Goal: Transaction & Acquisition: Book appointment/travel/reservation

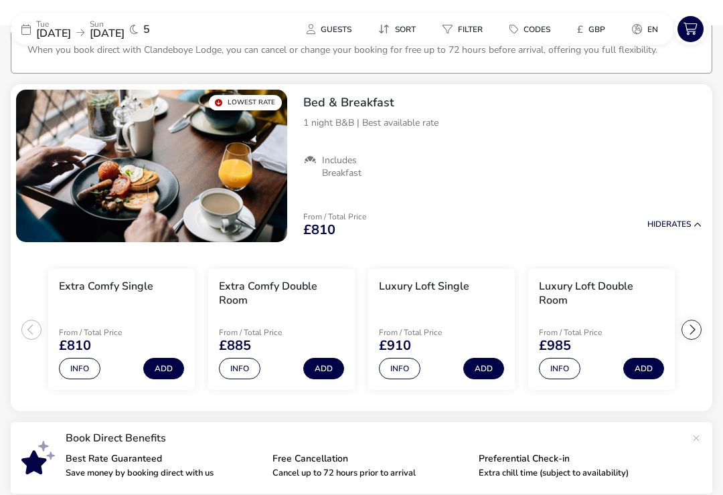
scroll to position [101, 0]
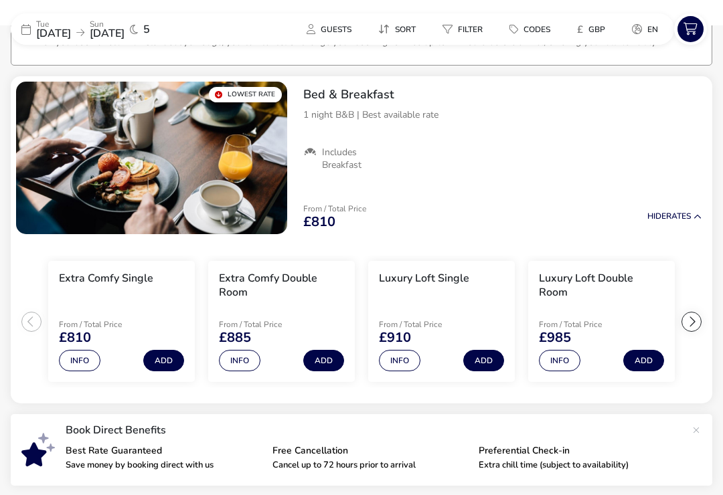
click at [248, 361] on button "Info" at bounding box center [239, 360] width 41 height 21
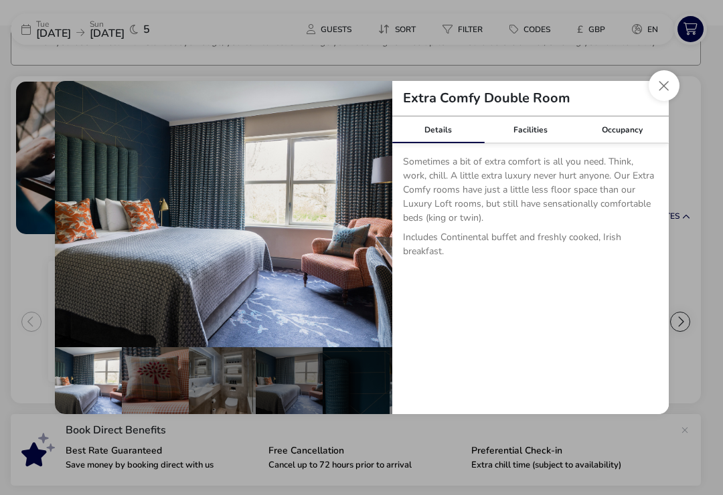
click at [529, 133] on div "Facilities" at bounding box center [530, 129] width 92 height 27
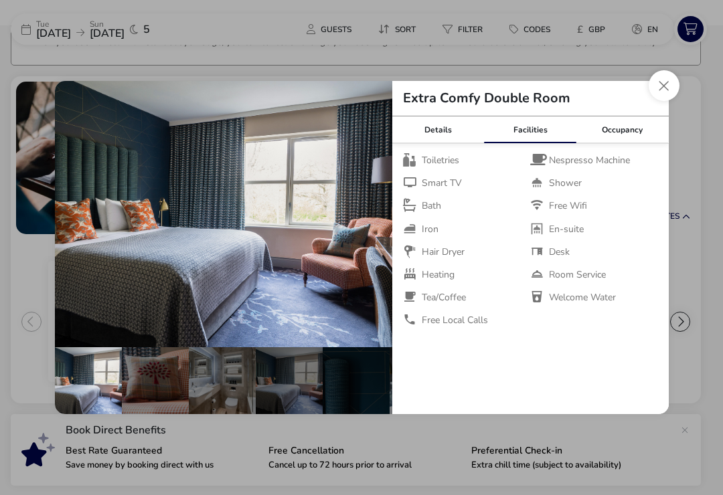
click at [622, 127] on div "Occupancy" at bounding box center [622, 129] width 92 height 27
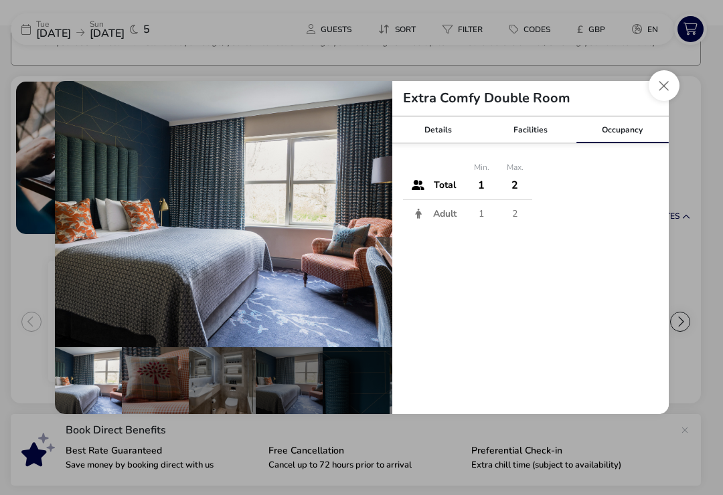
click at [660, 88] on button "Close dialog" at bounding box center [663, 85] width 31 height 31
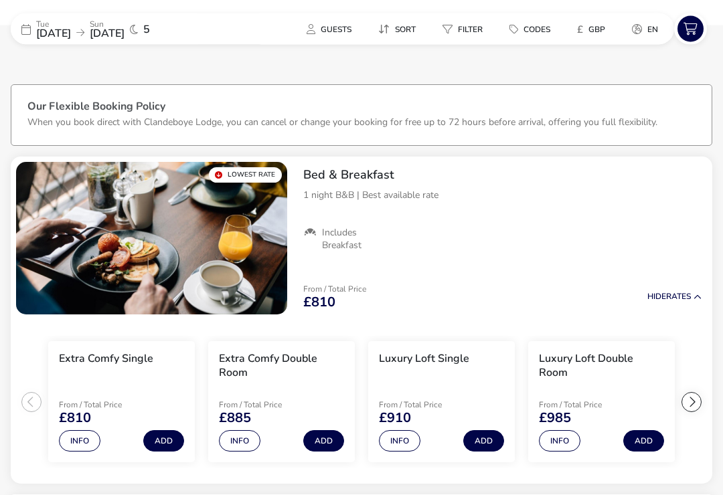
scroll to position [0, 0]
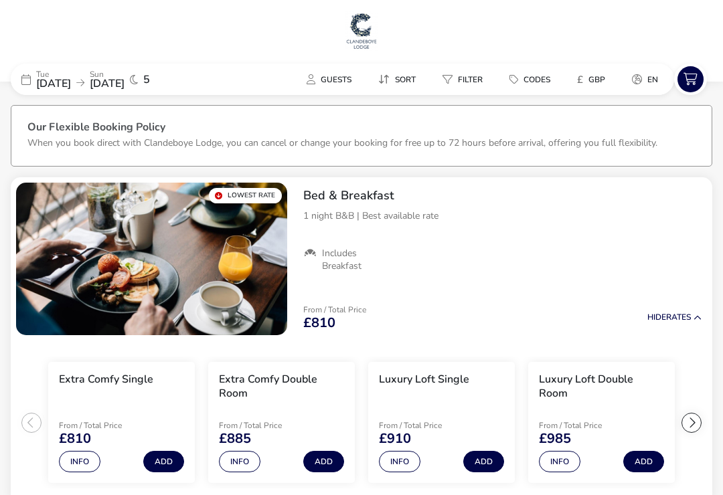
click at [460, 74] on span "Filter" at bounding box center [470, 79] width 25 height 11
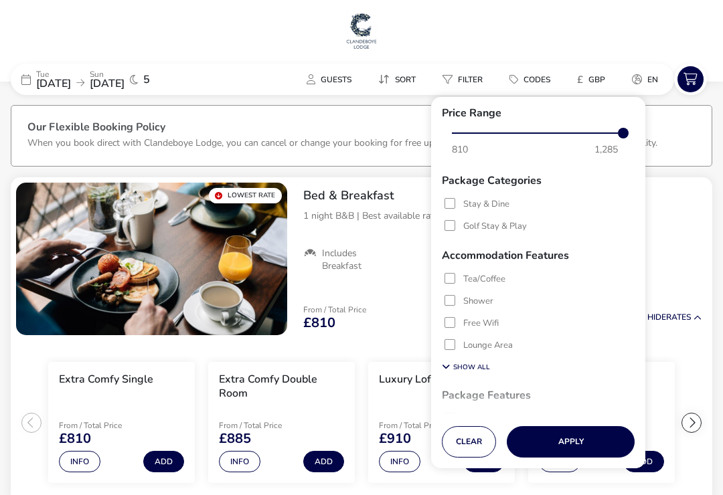
click at [506, 391] on h3 "Package Features" at bounding box center [538, 391] width 193 height 24
click at [495, 391] on h3 "Package Features" at bounding box center [538, 391] width 193 height 24
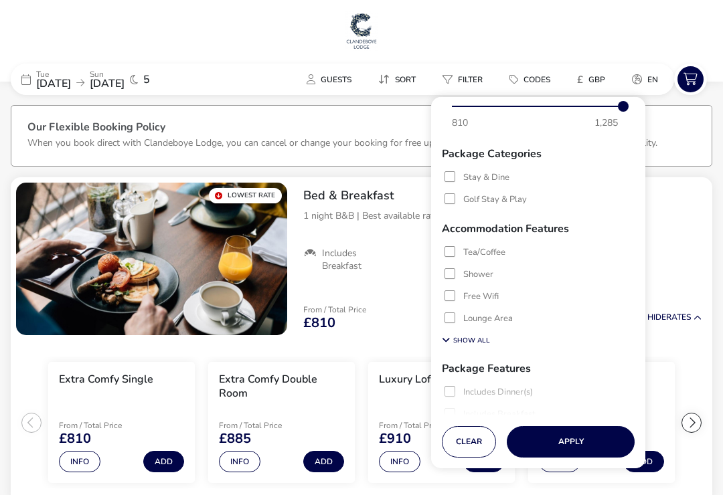
scroll to position [25, 0]
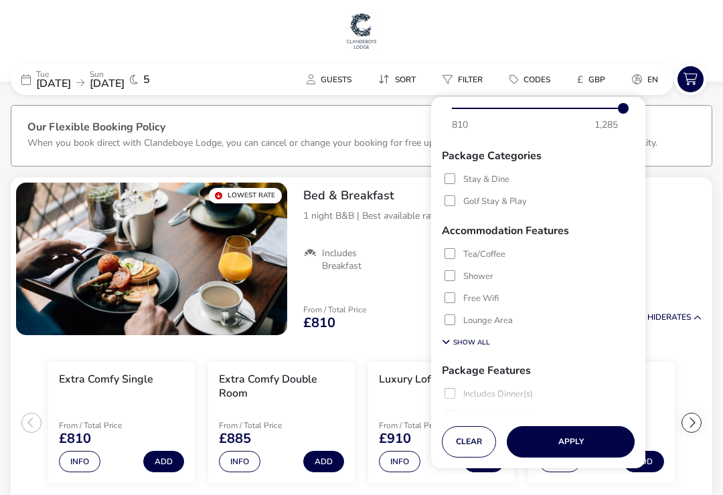
click at [450, 179] on div at bounding box center [449, 178] width 11 height 11
click at [448, 183] on icon at bounding box center [449, 178] width 9 height 9
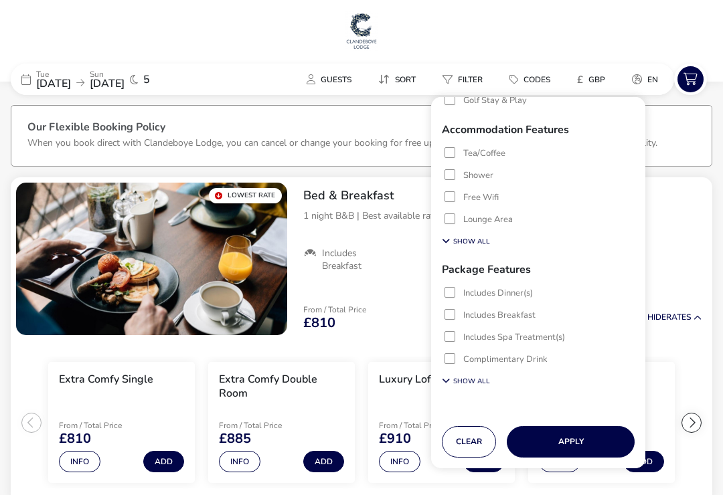
scroll to position [124, 0]
click at [454, 316] on div at bounding box center [449, 315] width 11 height 11
click at [583, 458] on button "Apply" at bounding box center [571, 441] width 128 height 31
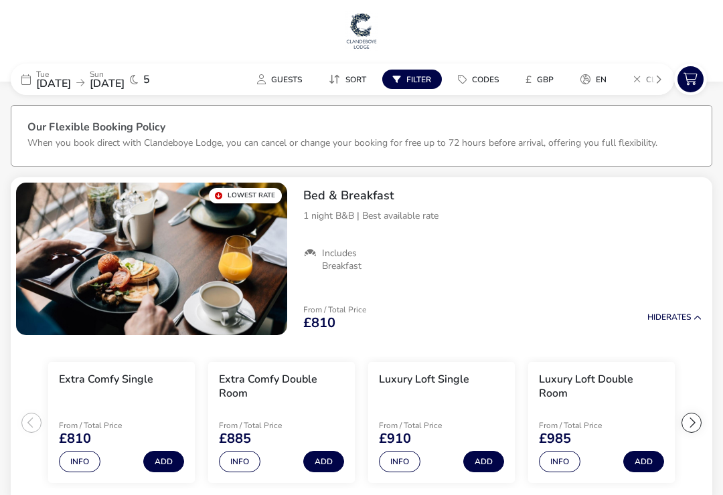
click at [337, 462] on button "Add" at bounding box center [323, 461] width 41 height 21
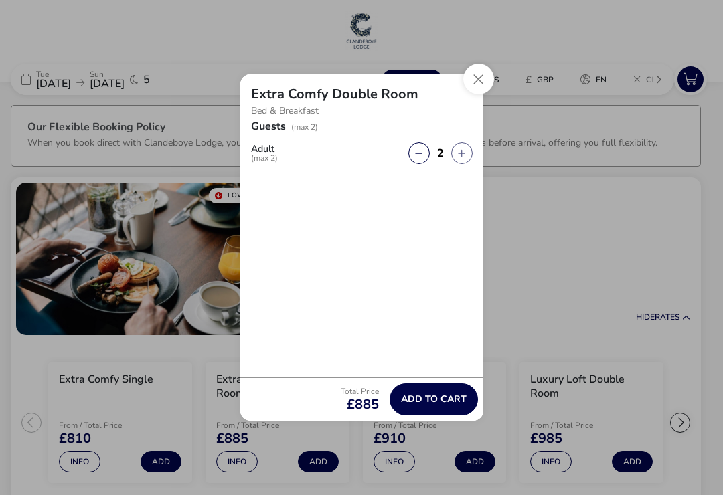
click at [478, 80] on button "Close" at bounding box center [478, 79] width 31 height 31
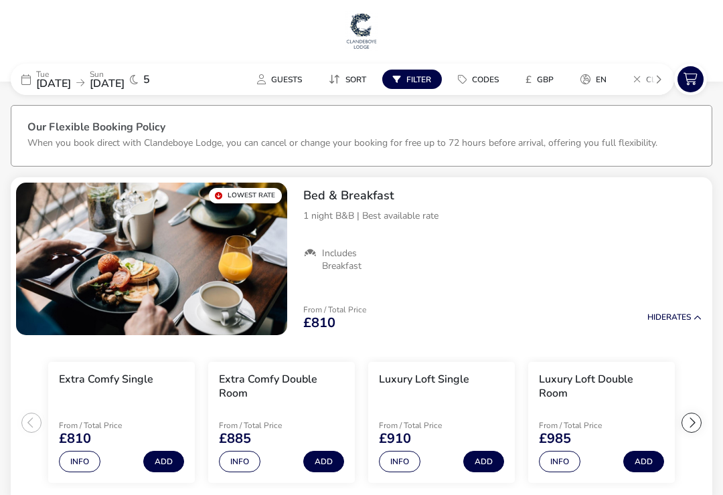
click at [244, 469] on button "Info" at bounding box center [239, 461] width 41 height 21
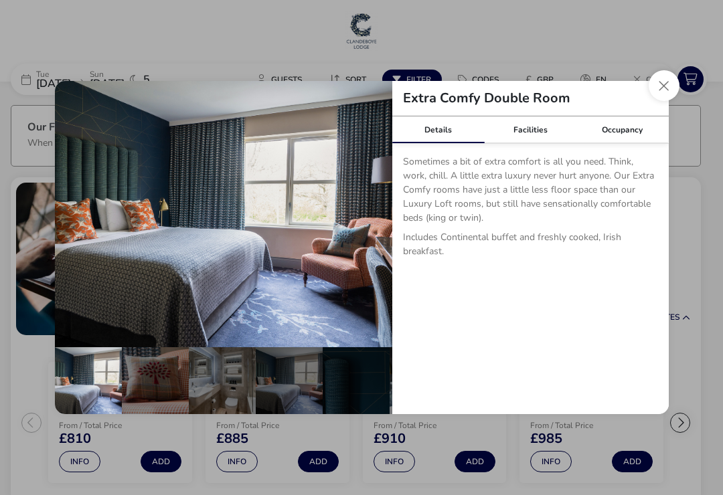
click at [533, 130] on div "Facilities" at bounding box center [530, 129] width 92 height 27
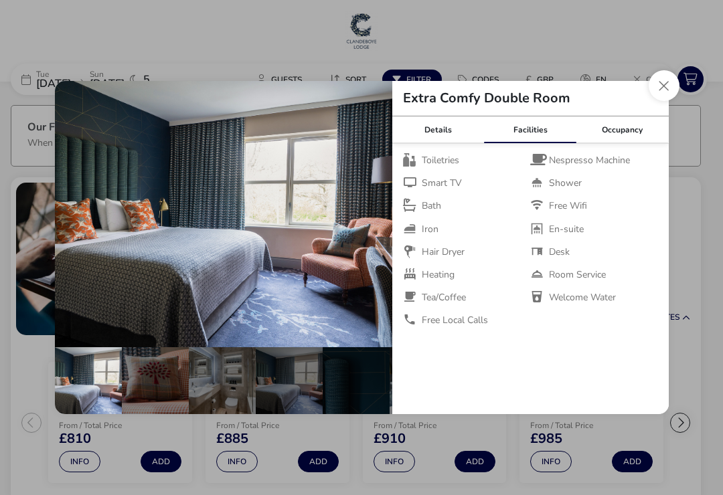
click at [666, 89] on button "Close dialog" at bounding box center [663, 85] width 31 height 31
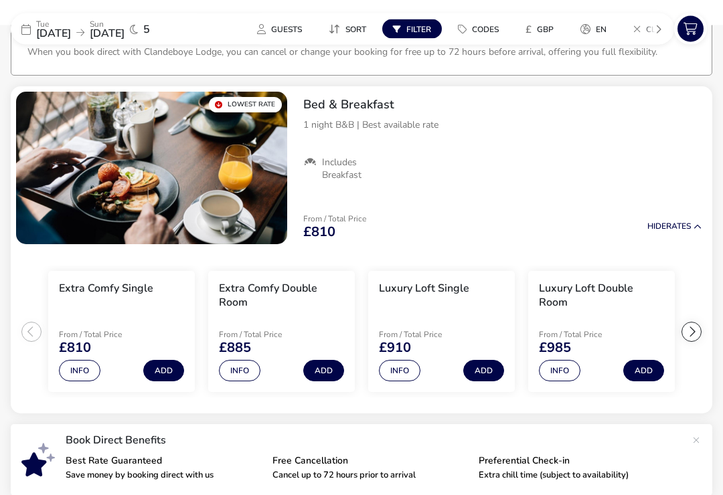
scroll to position [100, 0]
